Goal: Transaction & Acquisition: Purchase product/service

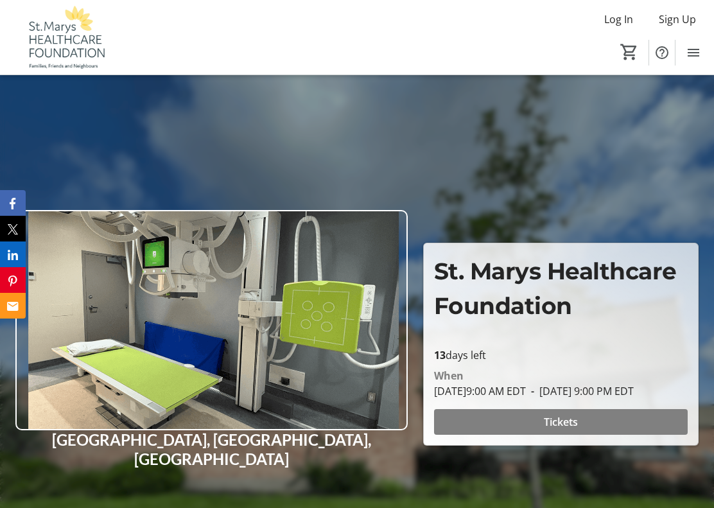
click at [571, 423] on span "Tickets" at bounding box center [561, 421] width 34 height 15
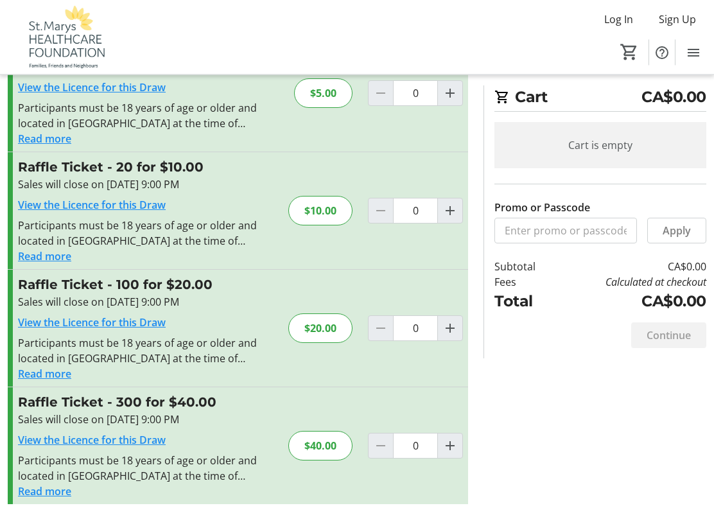
scroll to position [83, 0]
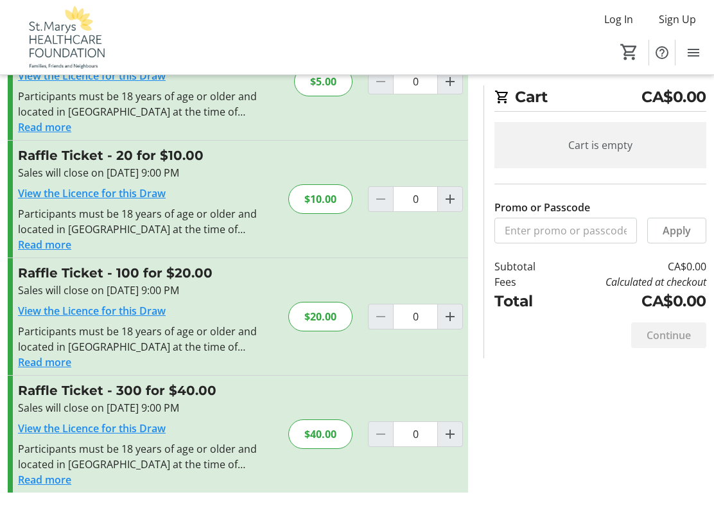
click at [448, 440] on mat-icon "Increment by one" at bounding box center [449, 433] width 15 height 15
type input "1"
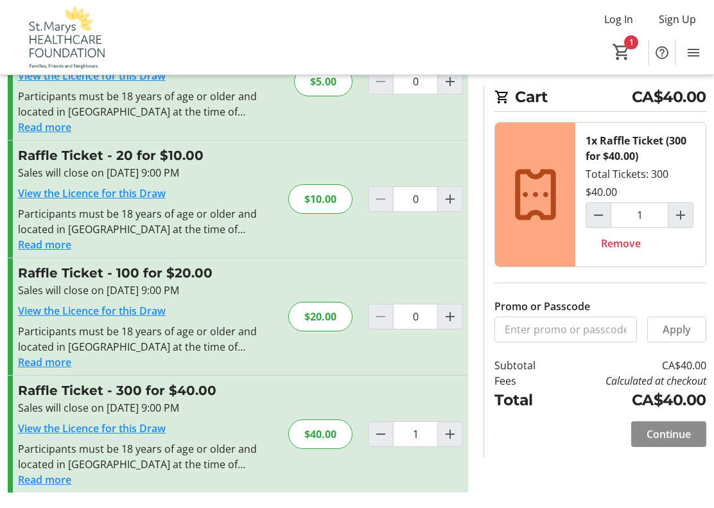
click at [674, 439] on span "Continue" at bounding box center [669, 433] width 44 height 15
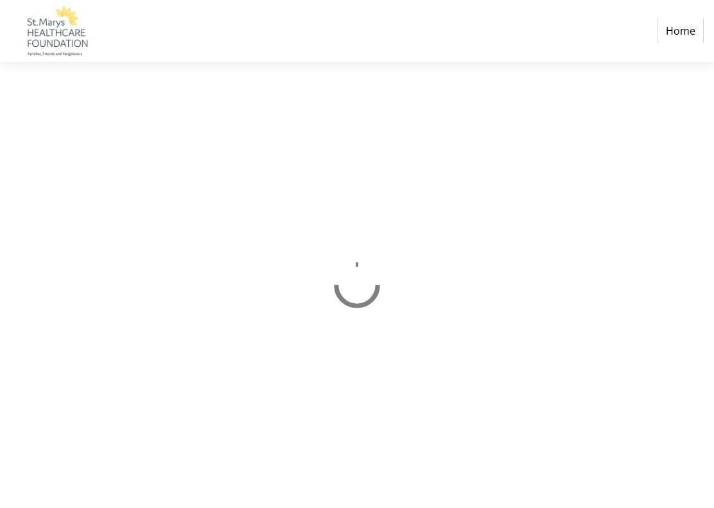
select select "CA"
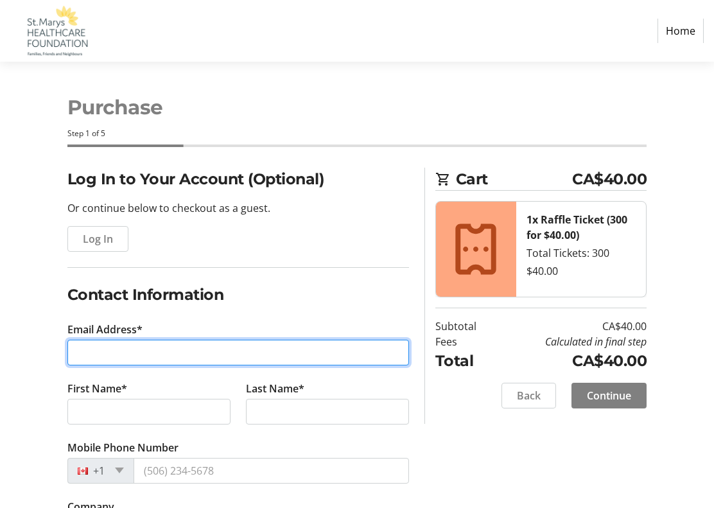
click at [114, 355] on input "Email Address*" at bounding box center [238, 353] width 342 height 26
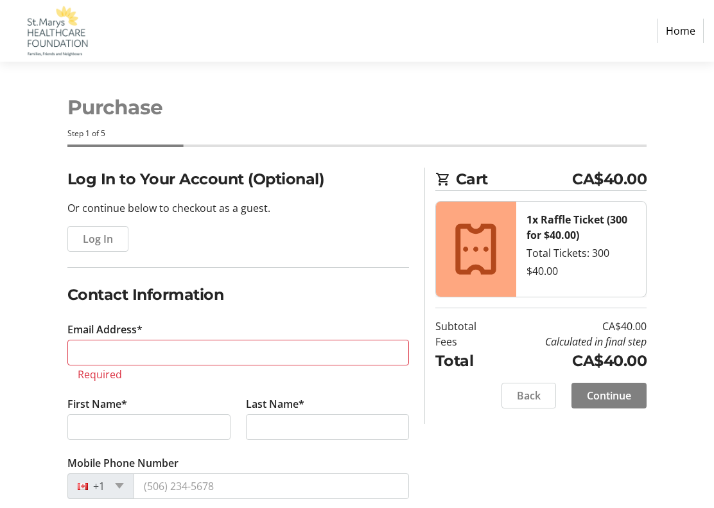
type input "[EMAIL_ADDRESS][DOMAIN_NAME]"
type input "[PHONE_NUMBER]"
type input "[PERSON_NAME]"
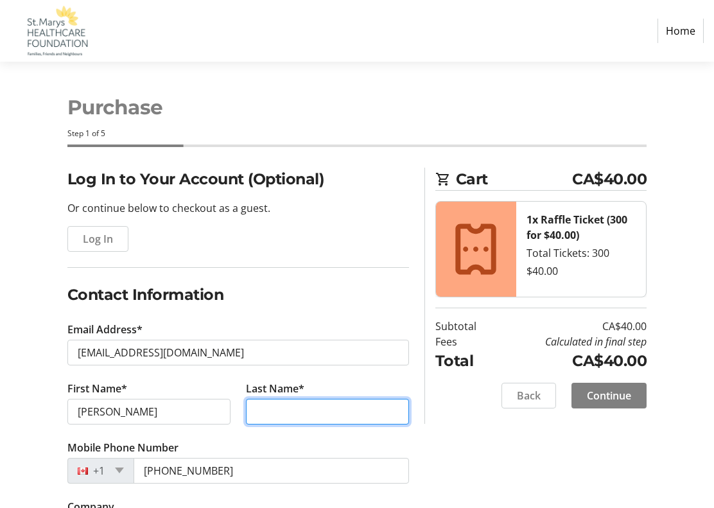
click at [288, 410] on input "Last Name*" at bounding box center [327, 412] width 163 height 26
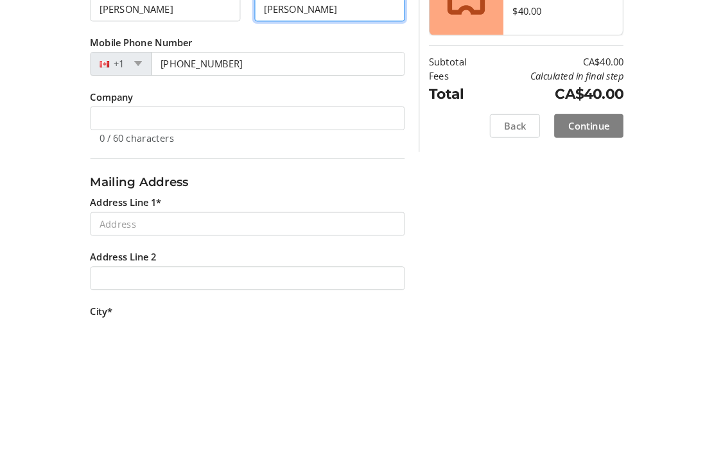
scroll to position [240, 0]
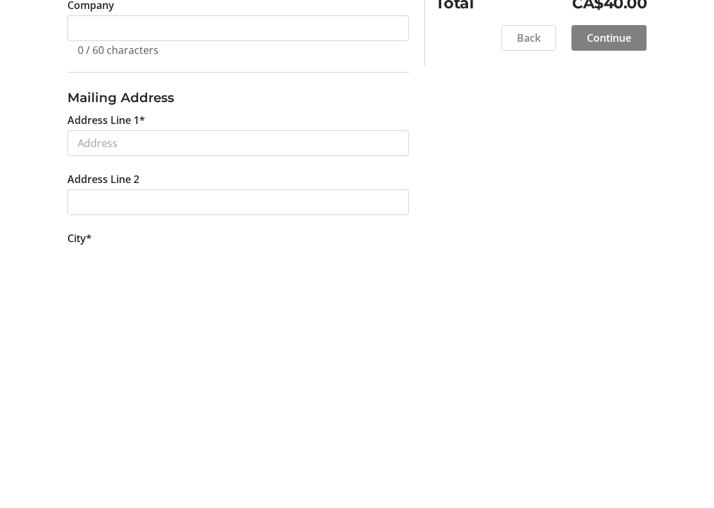
type input "[PERSON_NAME]"
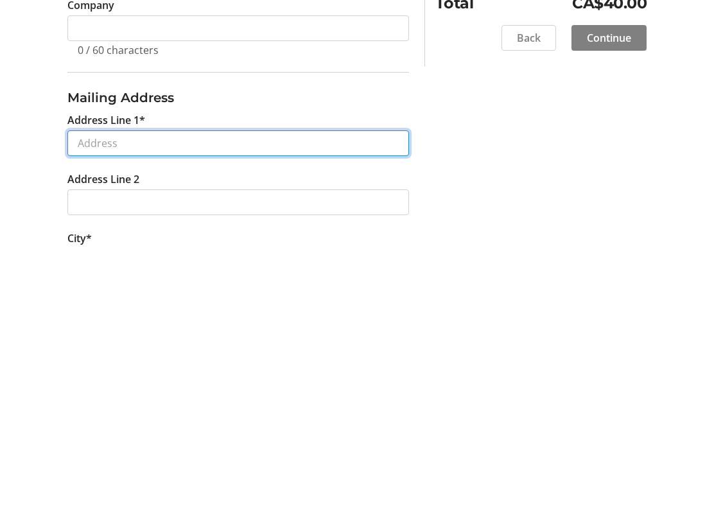
click at [114, 392] on input "Address Line 1*" at bounding box center [238, 405] width 342 height 26
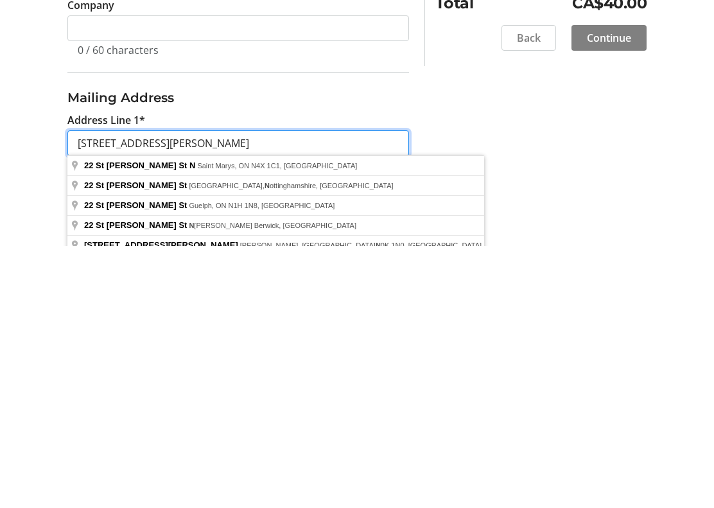
click at [363, 392] on input "[STREET_ADDRESS][PERSON_NAME]" at bounding box center [238, 405] width 342 height 26
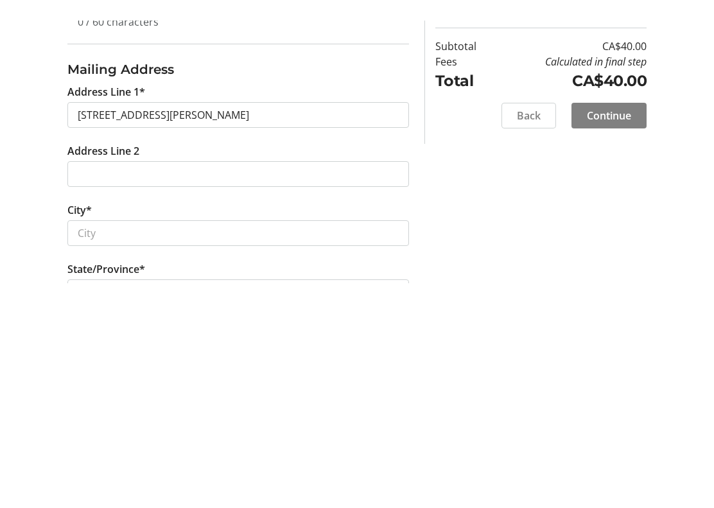
scroll to position [550, 0]
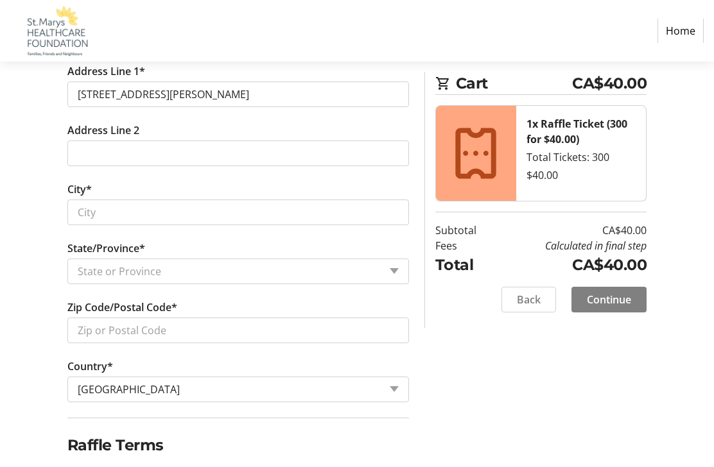
type input "[STREET_ADDRESS][PERSON_NAME]"
type input "Saint Marys"
select select "ON"
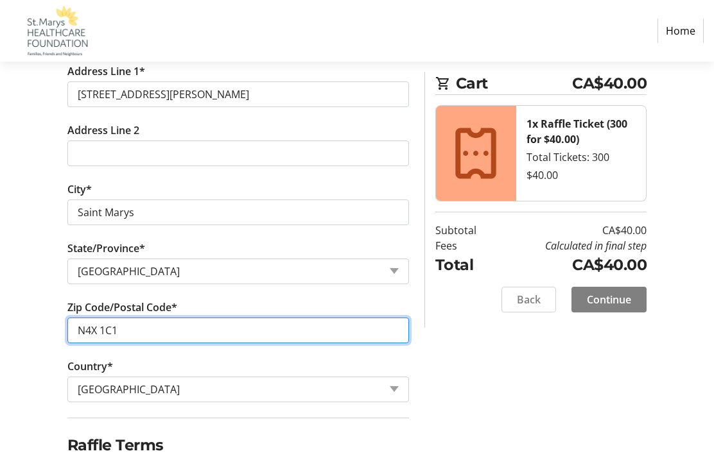
click at [123, 332] on input "N4X 1C1" at bounding box center [238, 331] width 342 height 26
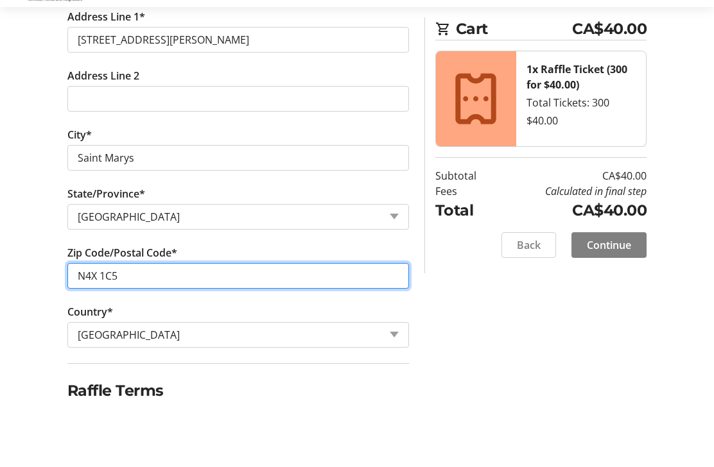
type input "N4X 1C5"
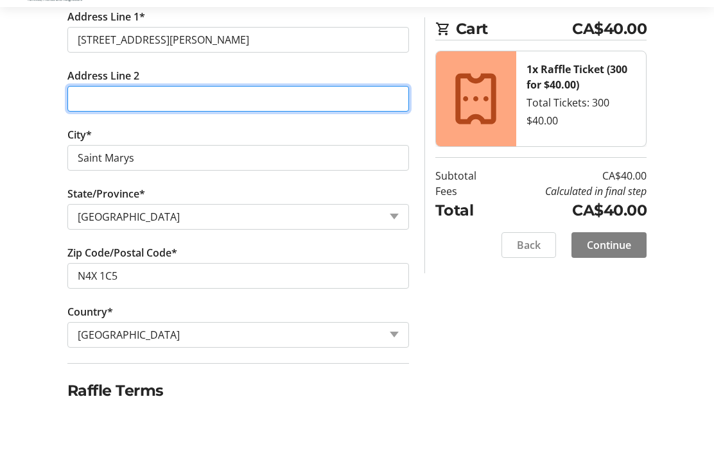
click at [103, 141] on input "Address Line 2" at bounding box center [238, 154] width 342 height 26
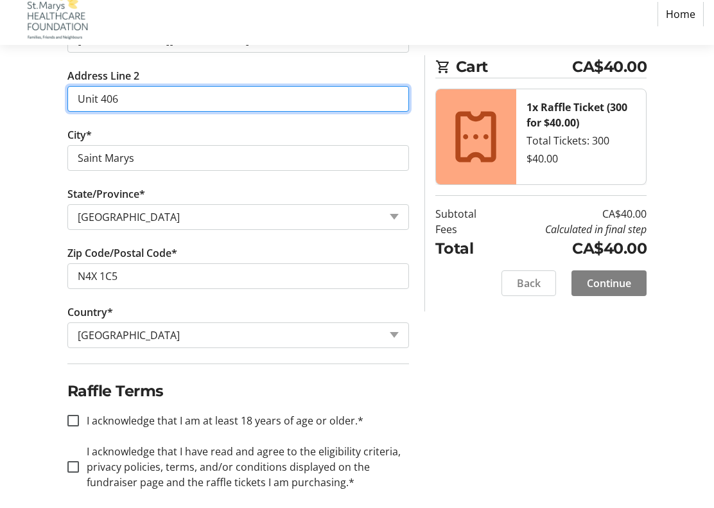
scroll to position [588, 0]
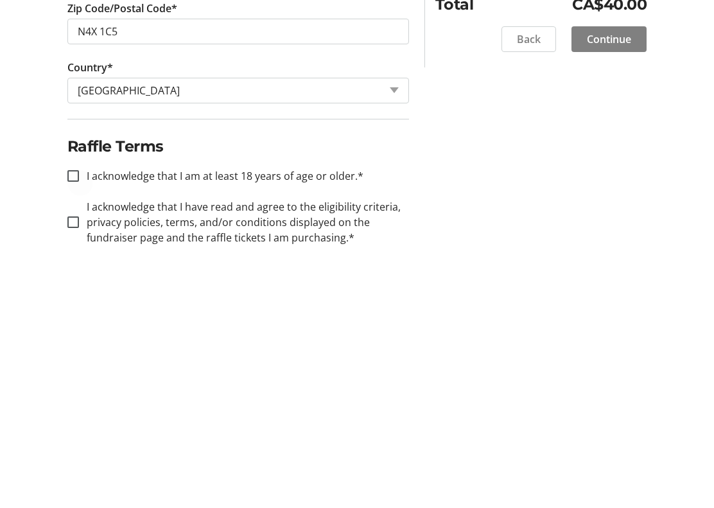
type input "Unit 406"
click at [65, 422] on div at bounding box center [73, 437] width 31 height 31
checkbox input "true"
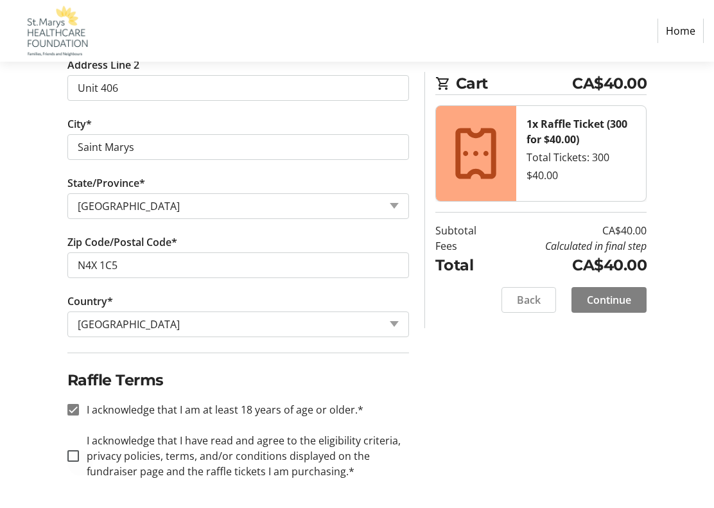
click at [76, 463] on div at bounding box center [73, 455] width 31 height 31
checkbox input "true"
click at [618, 303] on span "Continue" at bounding box center [609, 299] width 44 height 15
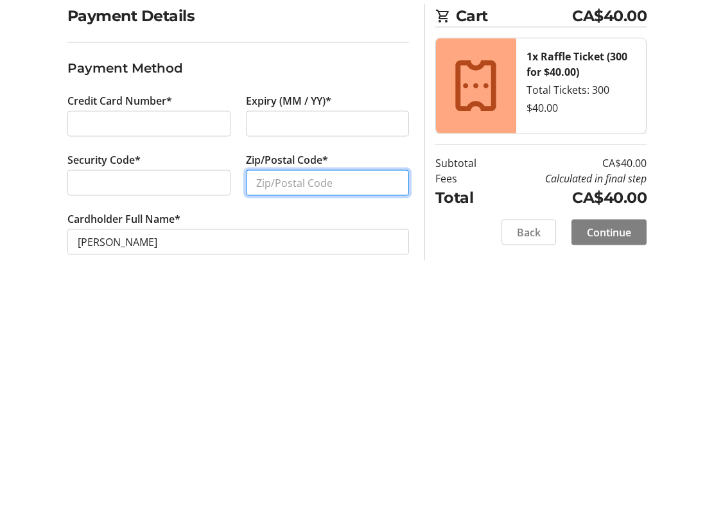
click at [295, 333] on input "Zip/Postal Code*" at bounding box center [327, 346] width 163 height 26
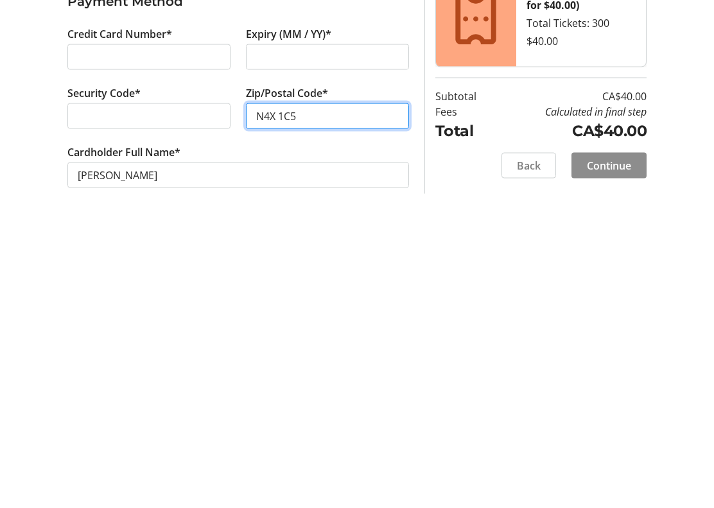
type input "N4X 1C5"
click at [611, 380] on span at bounding box center [608, 395] width 75 height 31
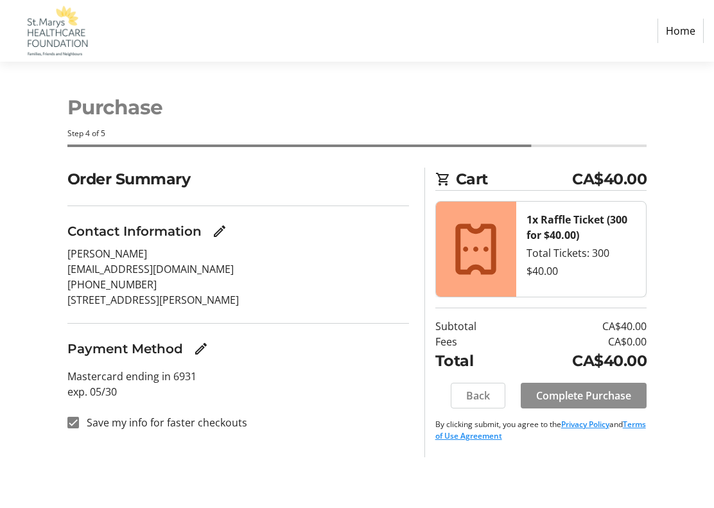
click at [597, 397] on span "Complete Purchase" at bounding box center [583, 395] width 95 height 15
